Goal: Task Accomplishment & Management: Manage account settings

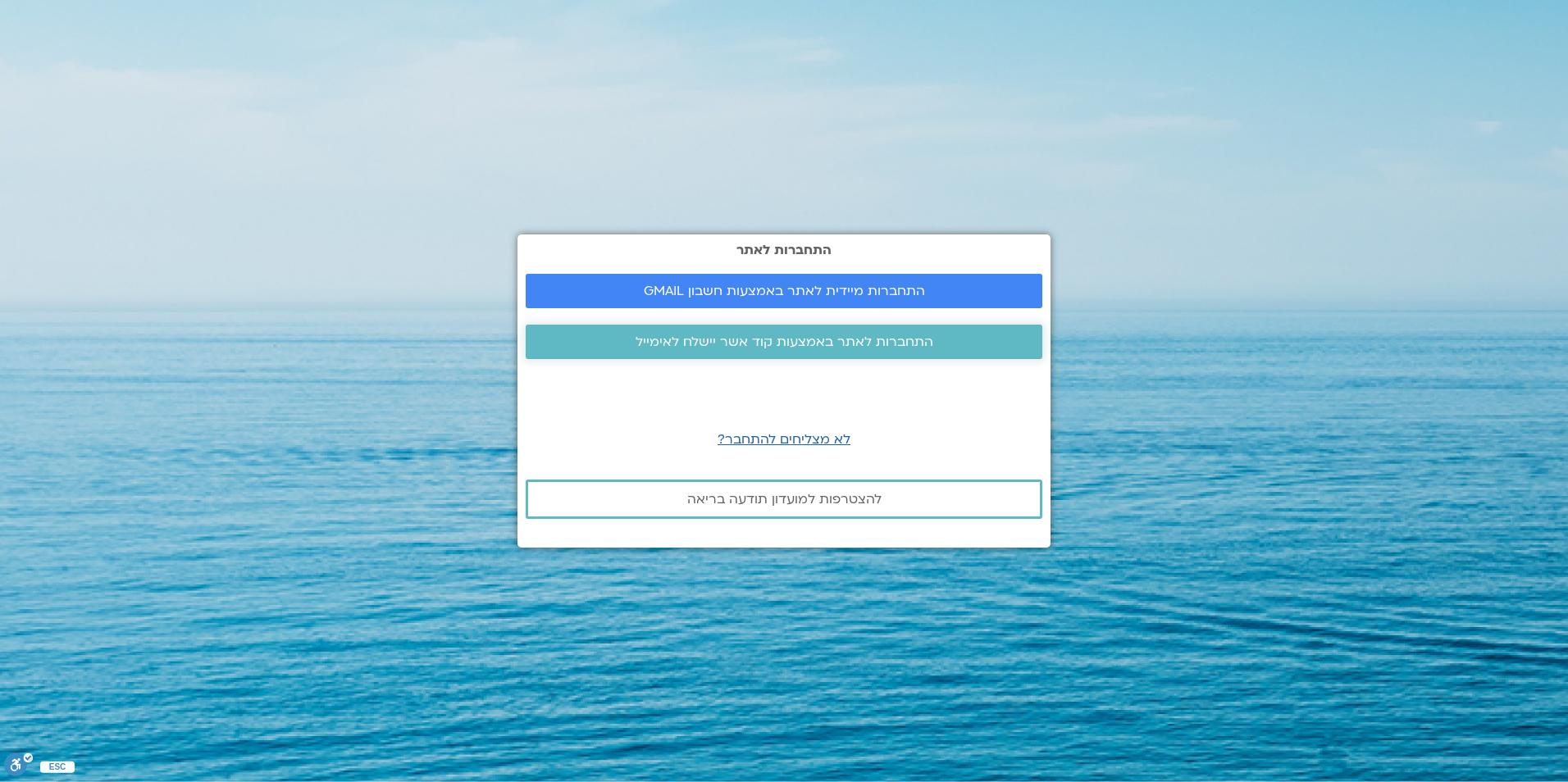
click at [819, 341] on span "התחברות לאתר באמצעות קוד אשר יישלח לאימייל" at bounding box center [784, 342] width 298 height 15
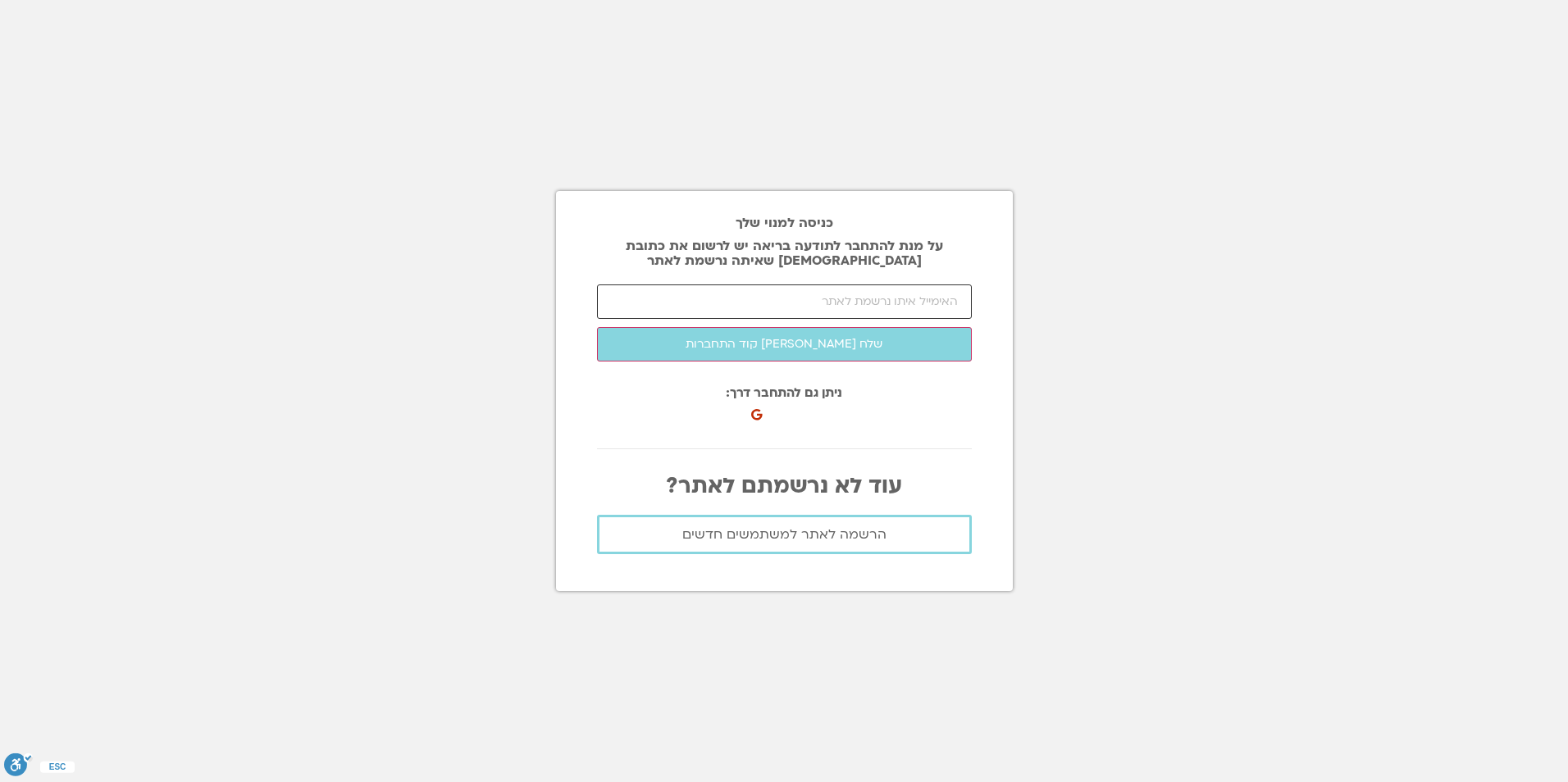
click at [868, 302] on input "email" at bounding box center [784, 302] width 374 height 35
click at [746, 307] on input "email" at bounding box center [784, 302] width 374 height 35
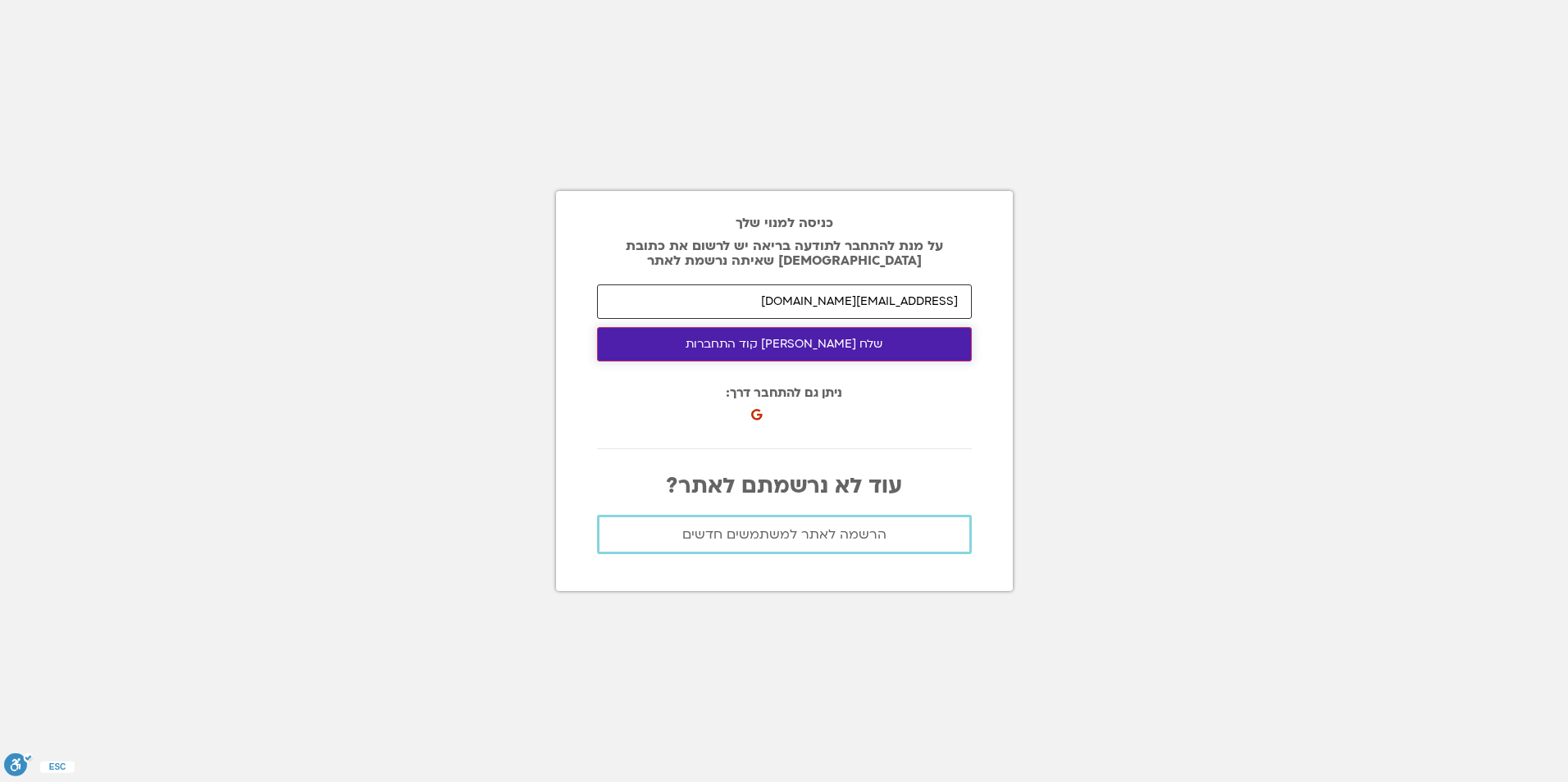
type input "shulabrin47@gmail.com"
click at [777, 347] on button "שלח לי קוד התחברות" at bounding box center [784, 344] width 374 height 35
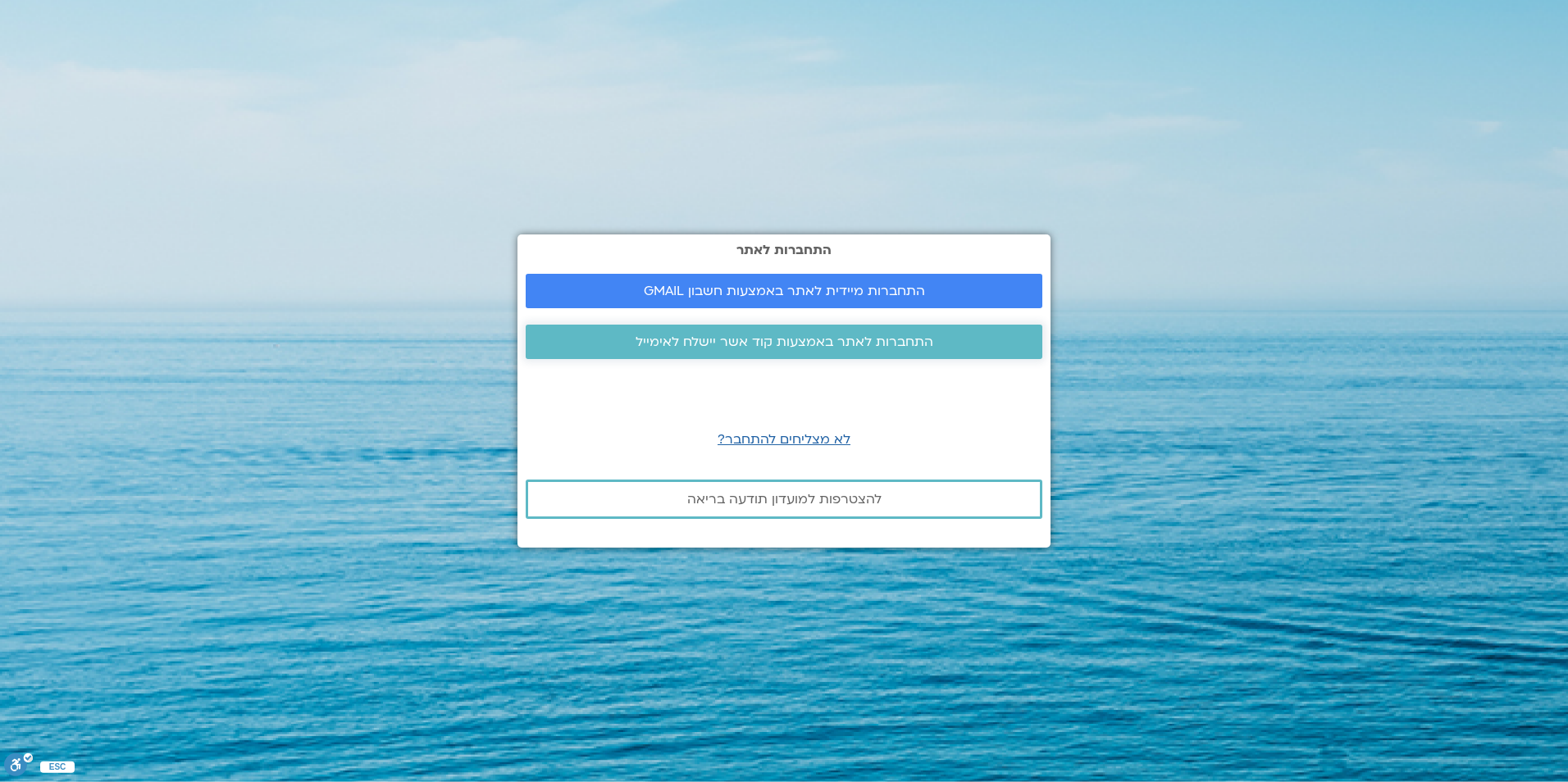
click at [842, 335] on span "התחברות לאתר באמצעות קוד אשר יישלח לאימייל" at bounding box center [784, 342] width 298 height 15
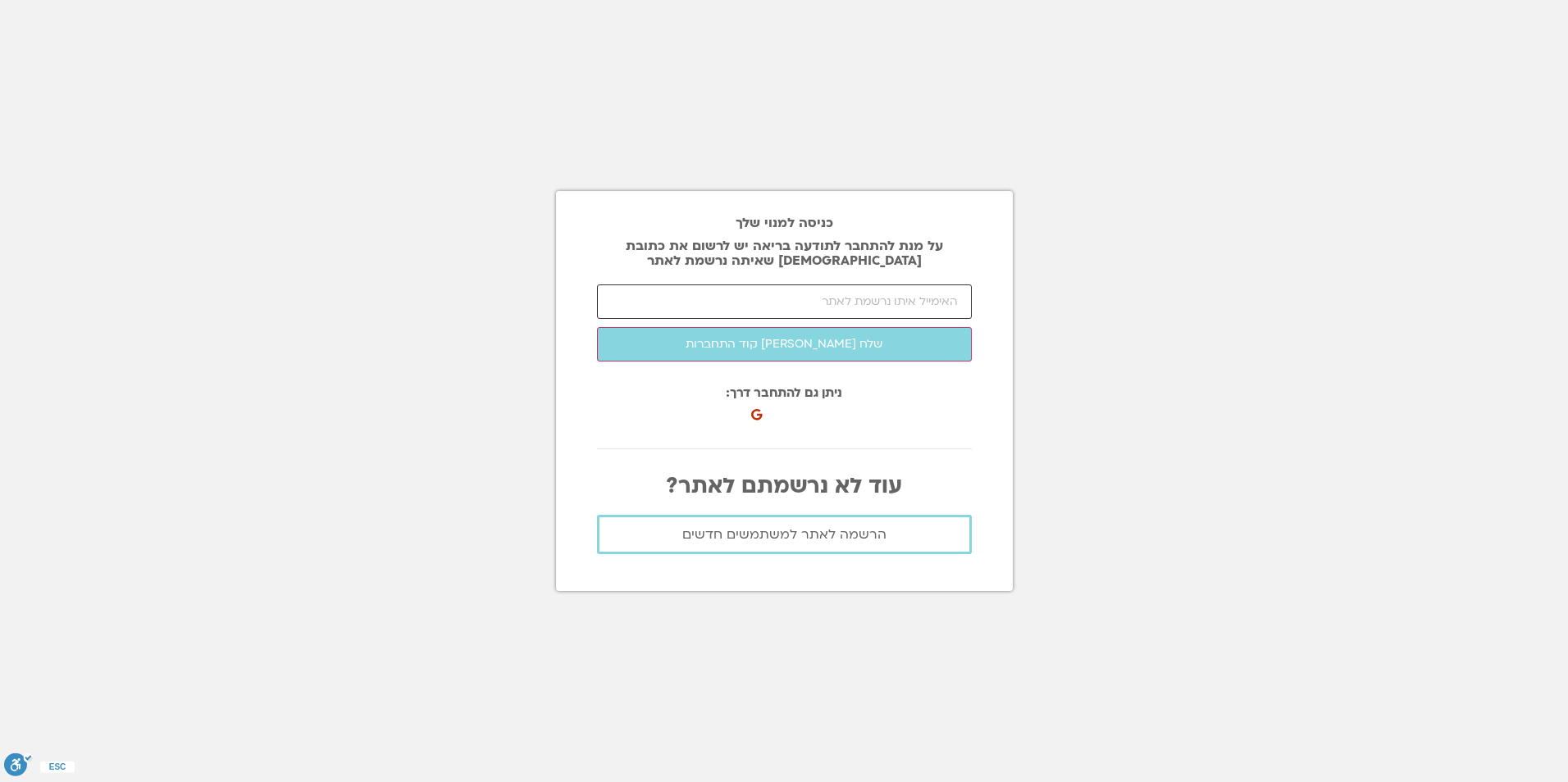
click at [861, 288] on input "email" at bounding box center [784, 302] width 374 height 35
type input "shulabrin47@gmail.com"
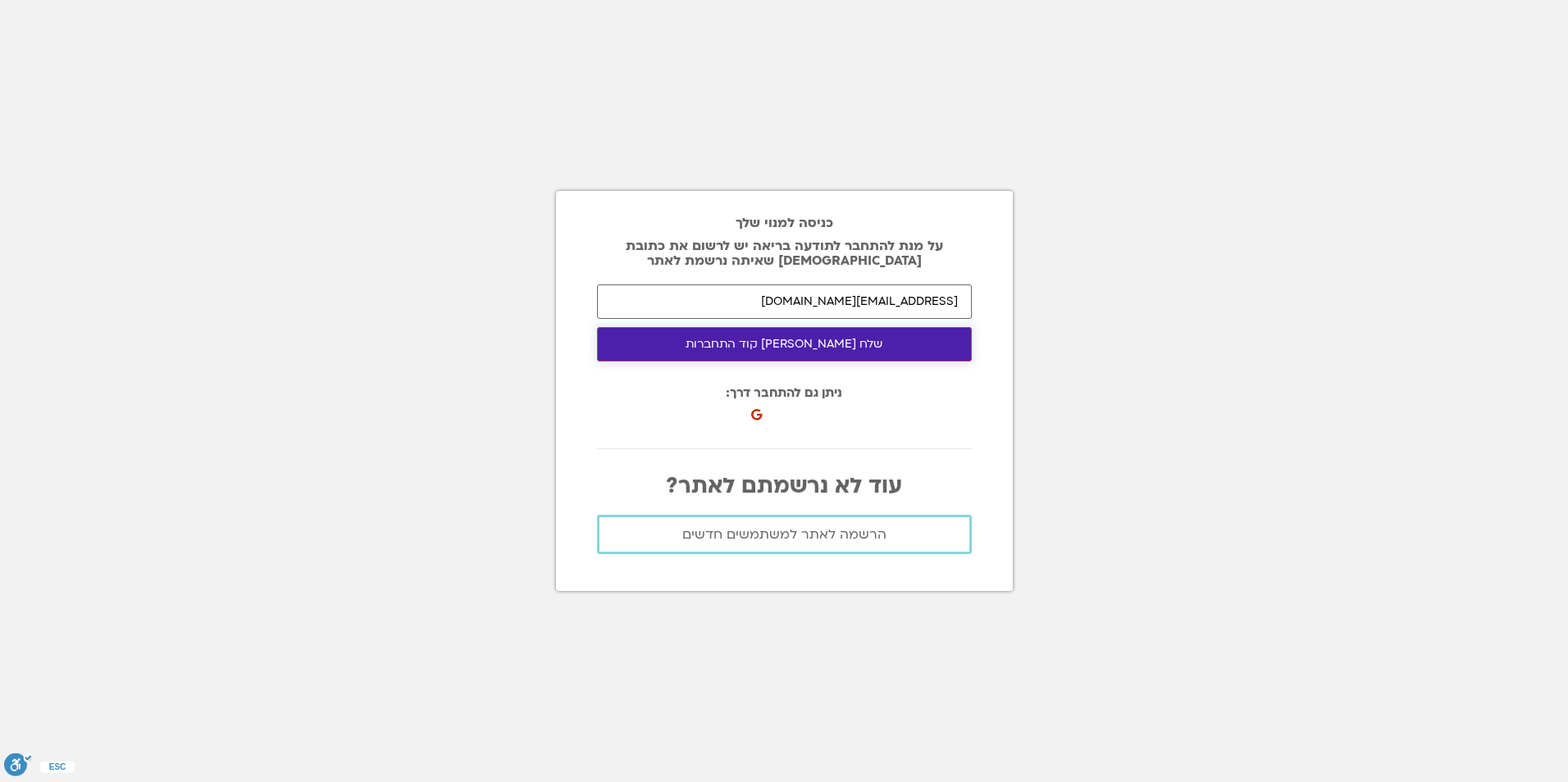
click at [772, 336] on button "שלח לי קוד התחברות" at bounding box center [784, 344] width 374 height 35
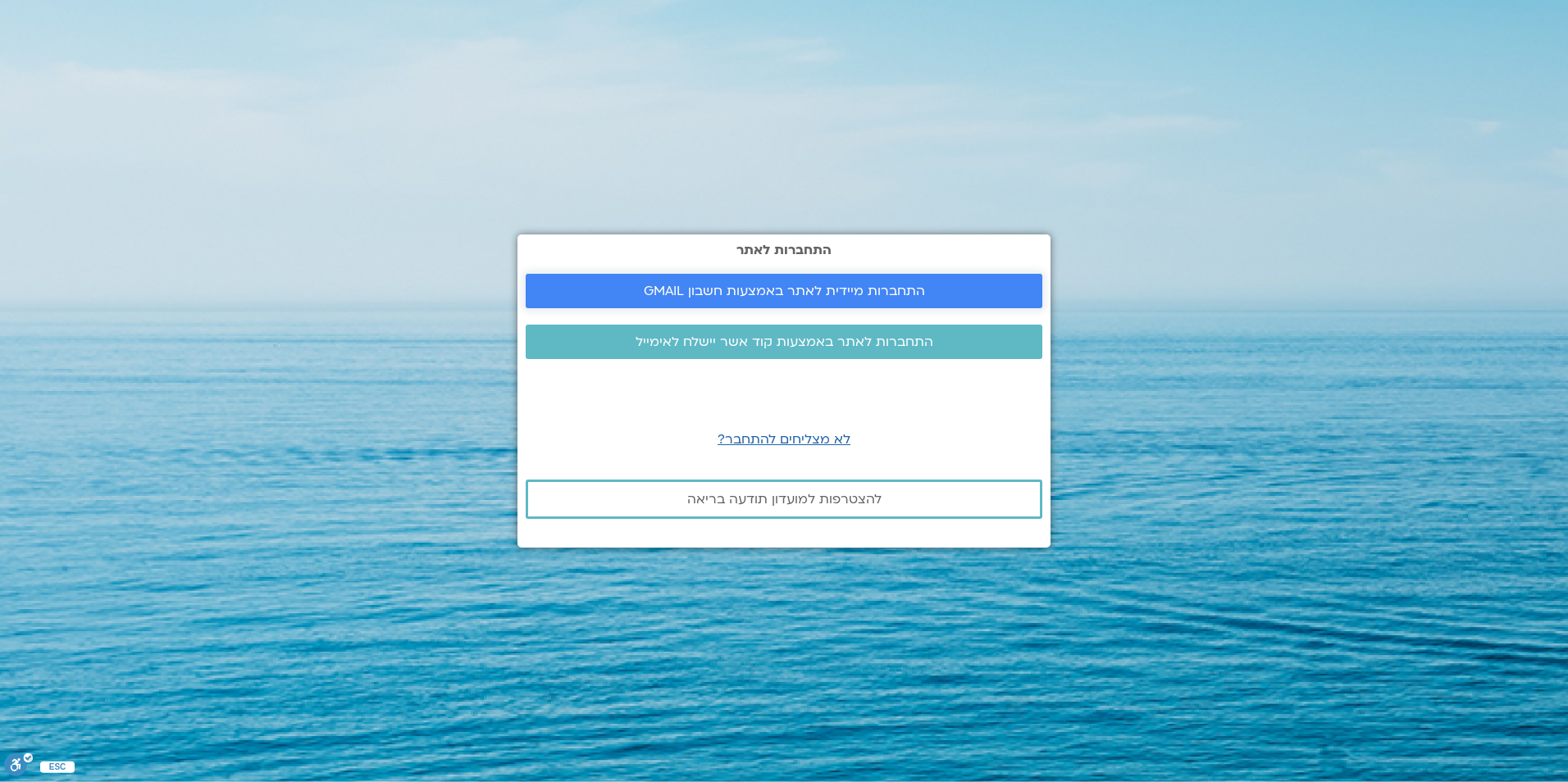
click at [844, 288] on span "התחברות מיידית לאתר באמצעות חשבון GMAIL" at bounding box center [784, 291] width 281 height 15
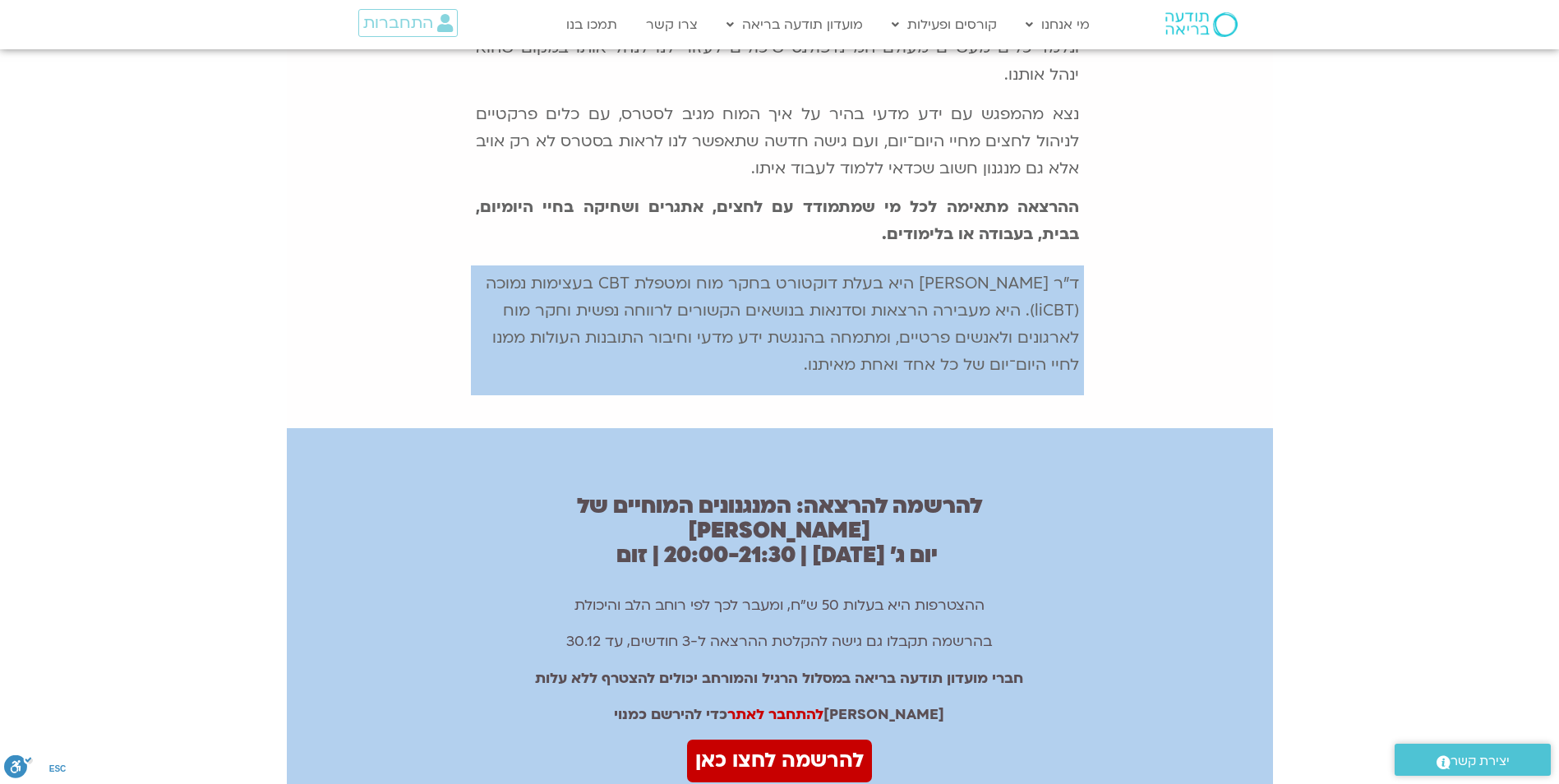
scroll to position [739, 0]
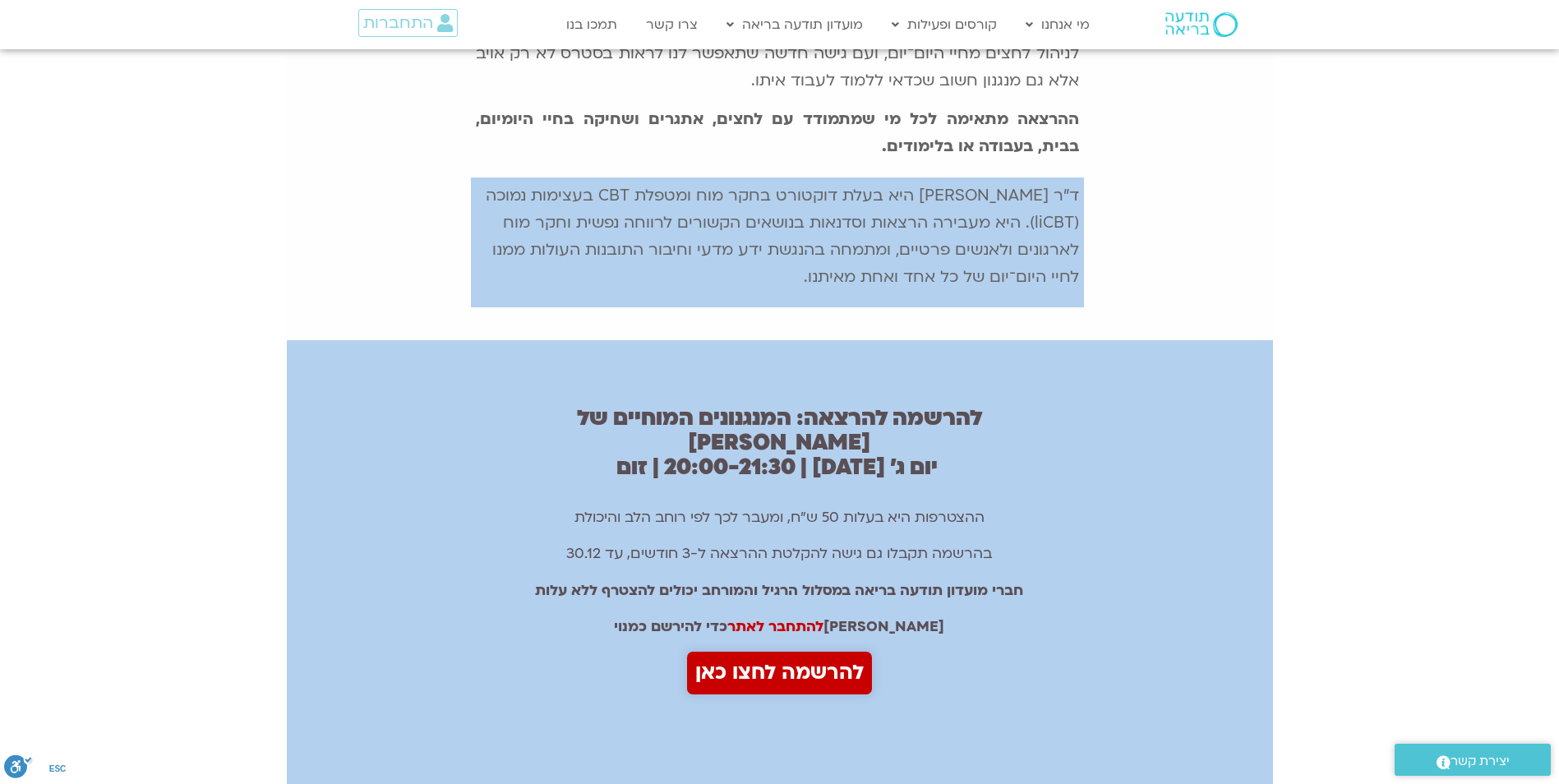
click at [758, 656] on span "להרשמה לחצו כאן" at bounding box center [779, 673] width 169 height 35
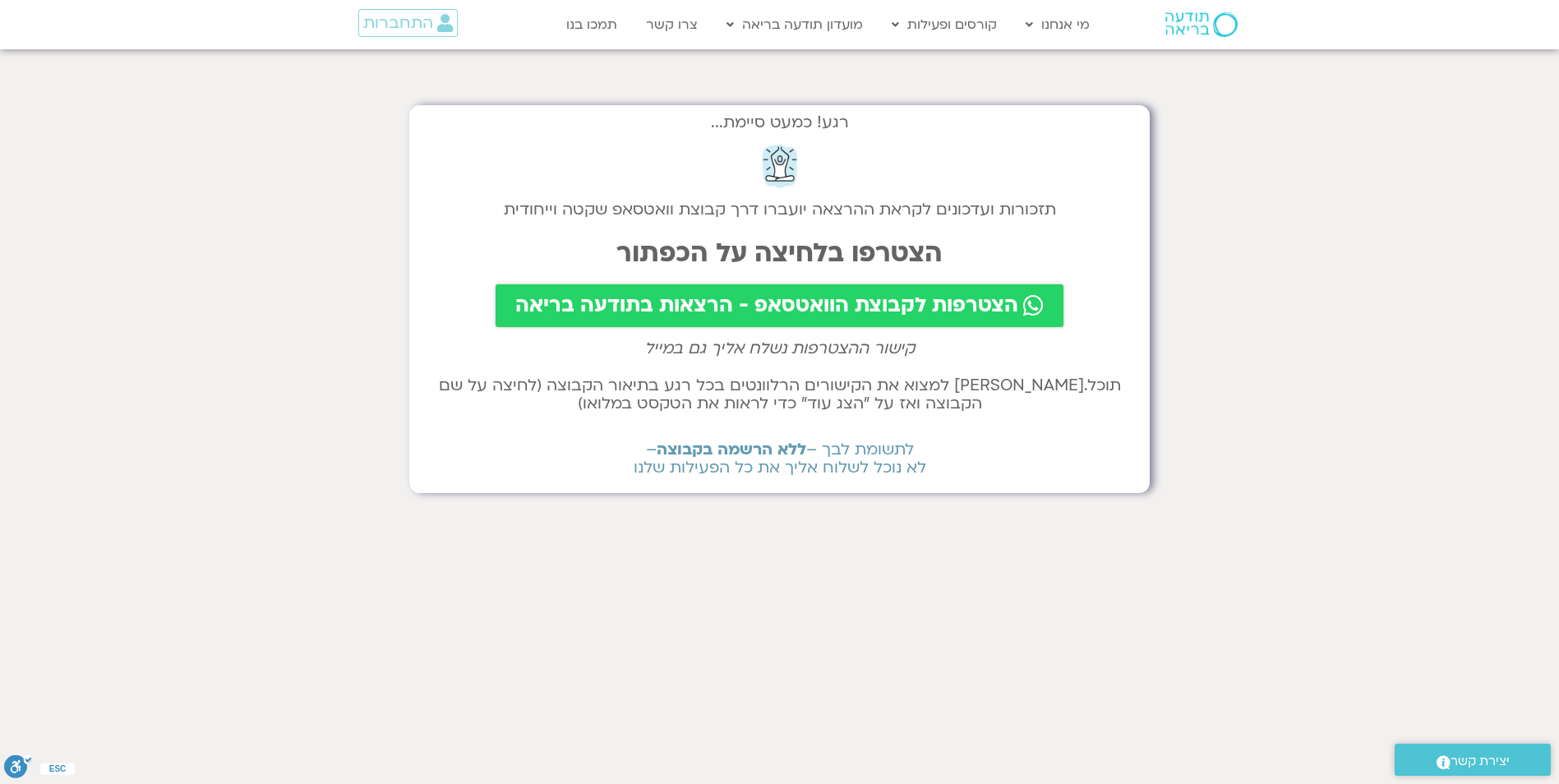
click at [867, 297] on span "הצטרפות לקבוצת הוואטסאפ - הרצאות בתודעה בריאה" at bounding box center [767, 306] width 503 height 23
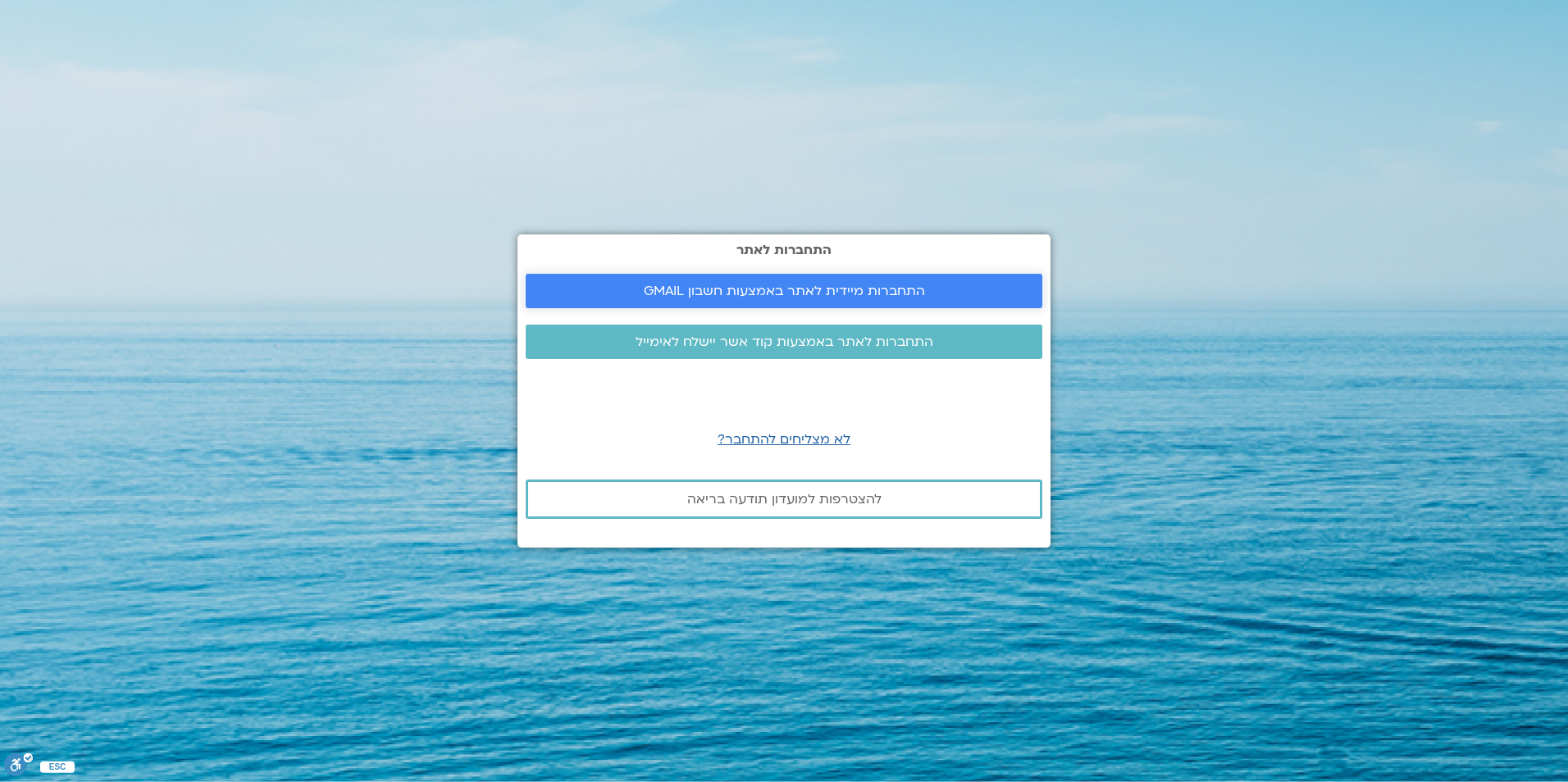
click at [749, 278] on link "התחברות מיידית לאתר באמצעות חשבון GMAIL" at bounding box center [783, 291] width 517 height 35
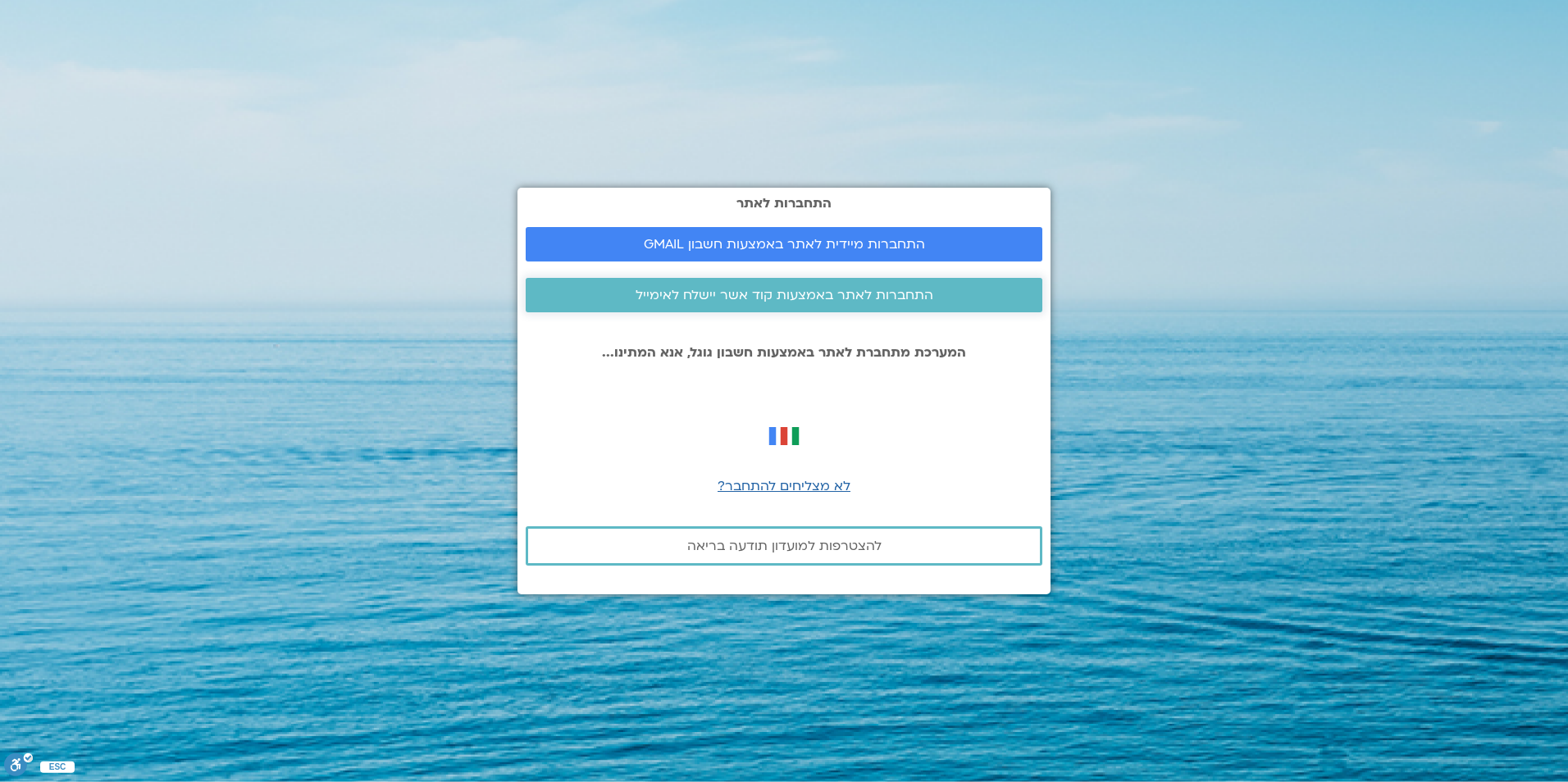
click at [841, 293] on span "התחברות לאתר באמצעות קוד אשר יישלח לאימייל" at bounding box center [784, 295] width 298 height 15
